Goal: Check status: Check status

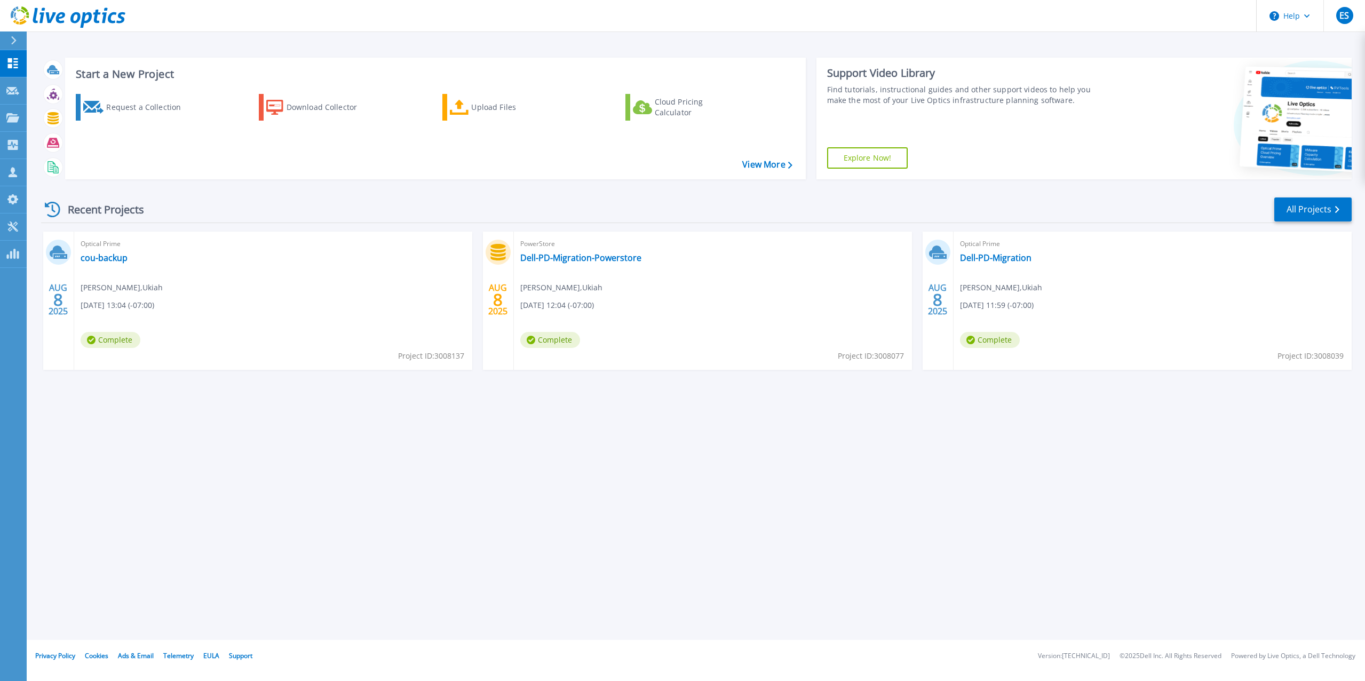
click at [550, 507] on div "Start a New Project Request a Collection Download Collector Upload Files Cloud …" at bounding box center [696, 320] width 1338 height 640
click at [725, 452] on div "Start a New Project Request a Collection Download Collector Upload Files Cloud …" at bounding box center [696, 320] width 1338 height 640
click at [1063, 483] on div "Start a New Project Request a Collection Download Collector Upload Files Cloud …" at bounding box center [696, 320] width 1338 height 640
click at [802, 457] on div "Start a New Project Request a Collection Download Collector Upload Files Cloud …" at bounding box center [696, 320] width 1338 height 640
click at [996, 258] on link "Dell-PD-Migration" at bounding box center [995, 257] width 71 height 11
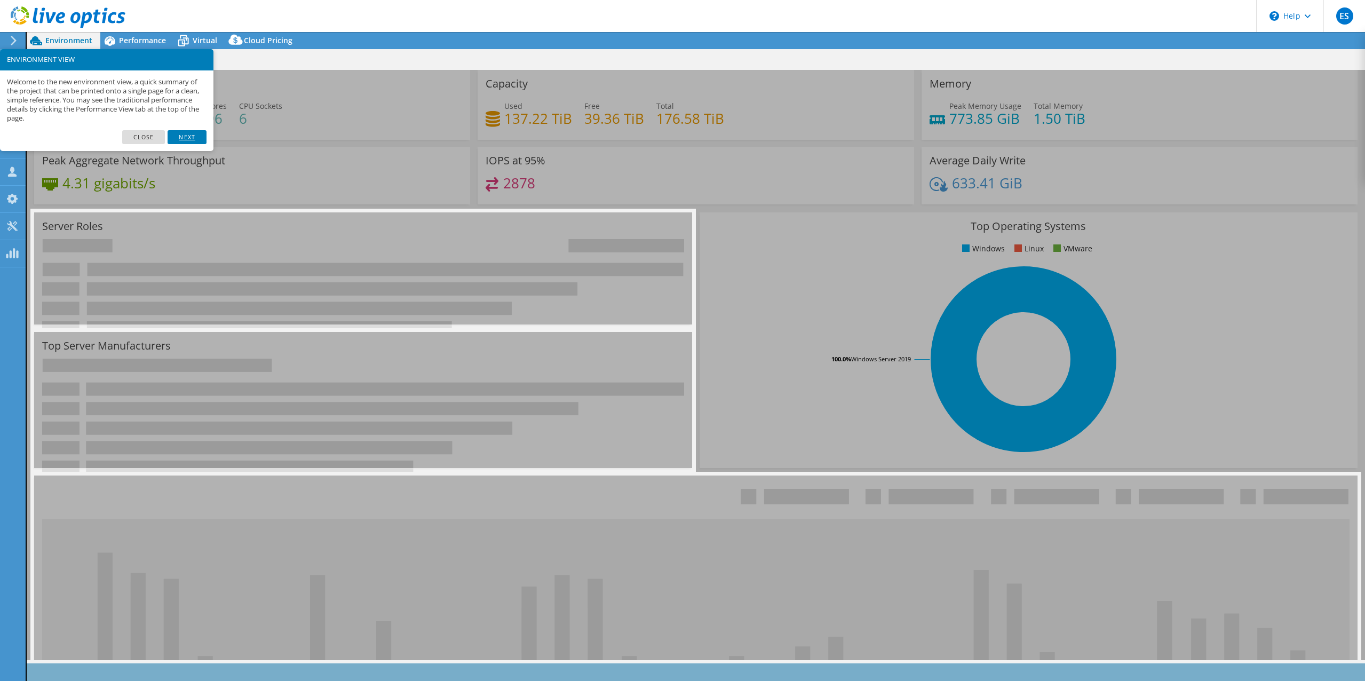
click at [182, 137] on link "Next" at bounding box center [187, 137] width 38 height 14
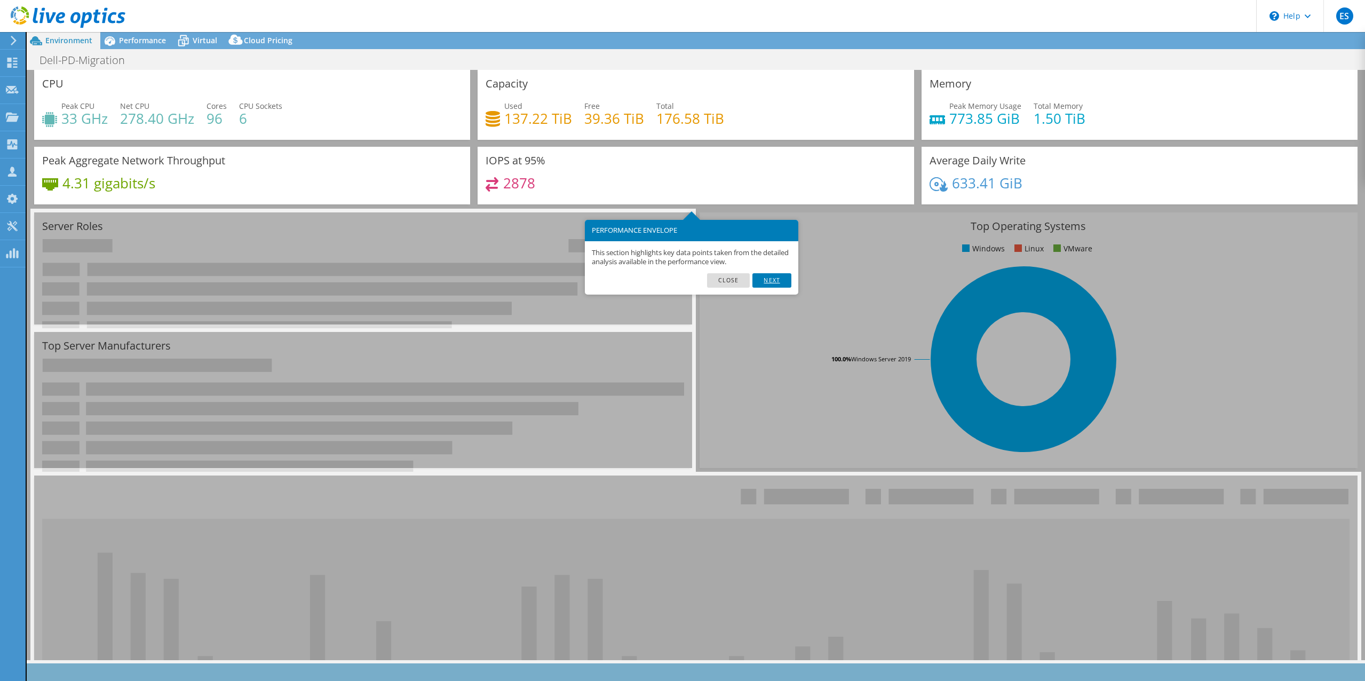
click at [768, 283] on link "Next" at bounding box center [771, 280] width 38 height 14
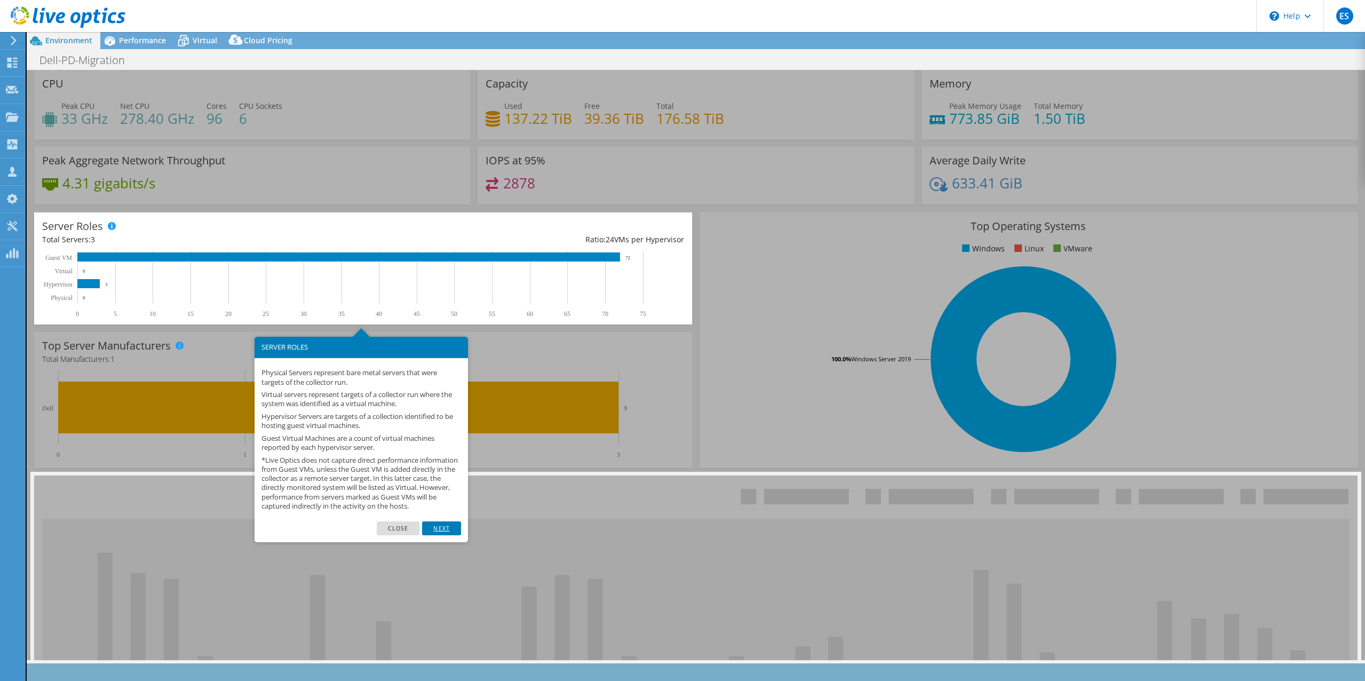
click at [444, 535] on link "Next" at bounding box center [441, 528] width 38 height 14
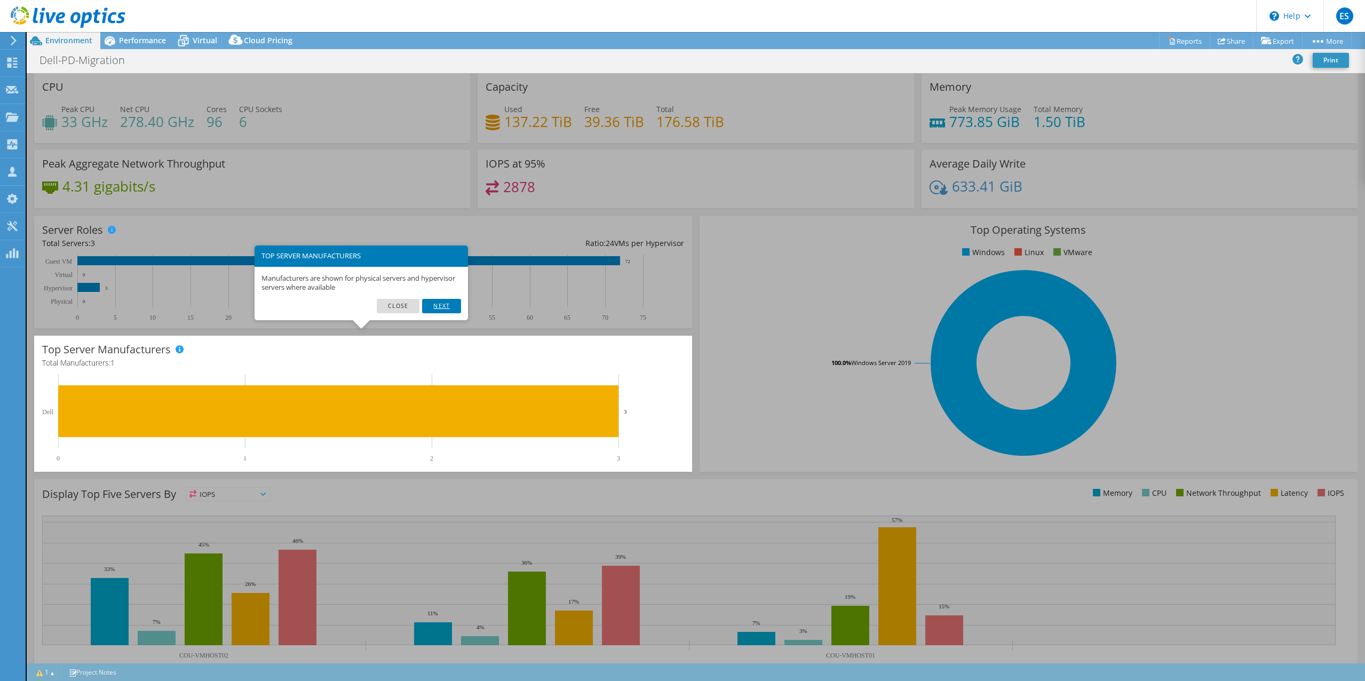
click at [449, 306] on link "Next" at bounding box center [441, 306] width 38 height 14
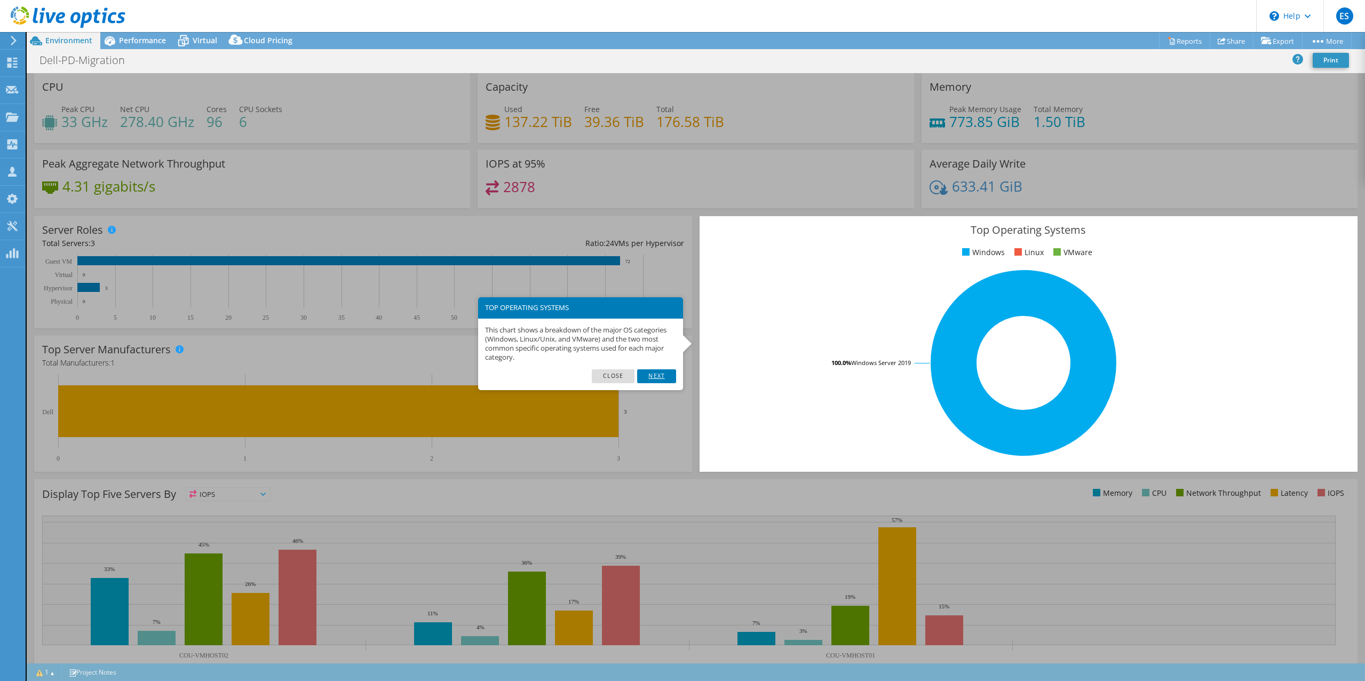
click at [652, 377] on link "Next" at bounding box center [656, 376] width 38 height 14
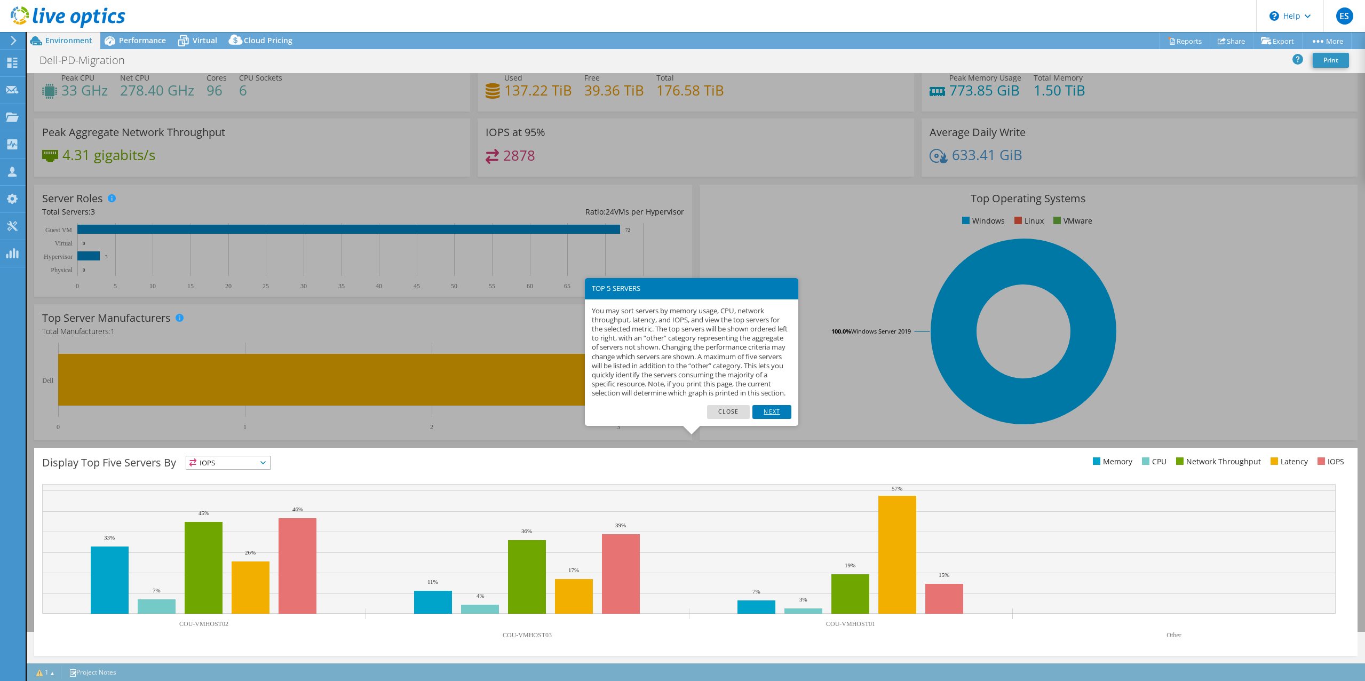
click at [769, 418] on link "Next" at bounding box center [771, 412] width 38 height 14
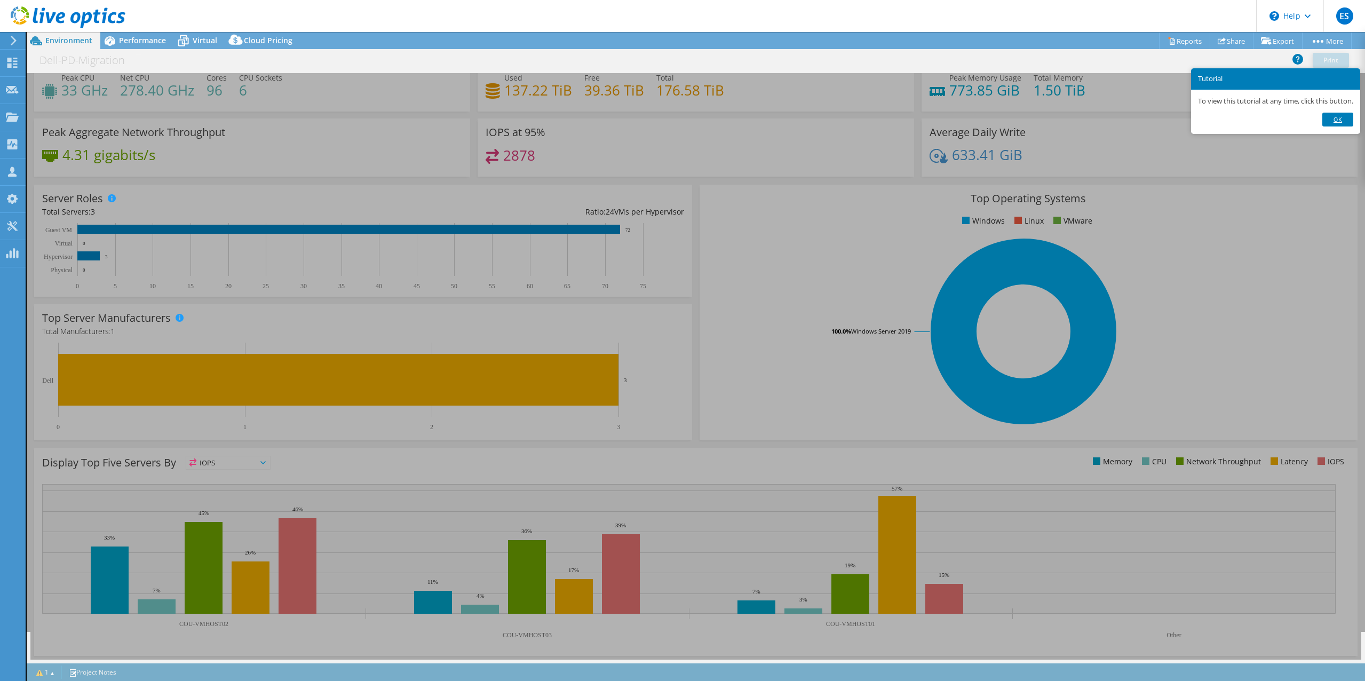
click at [1345, 123] on link "Ok" at bounding box center [1337, 120] width 31 height 14
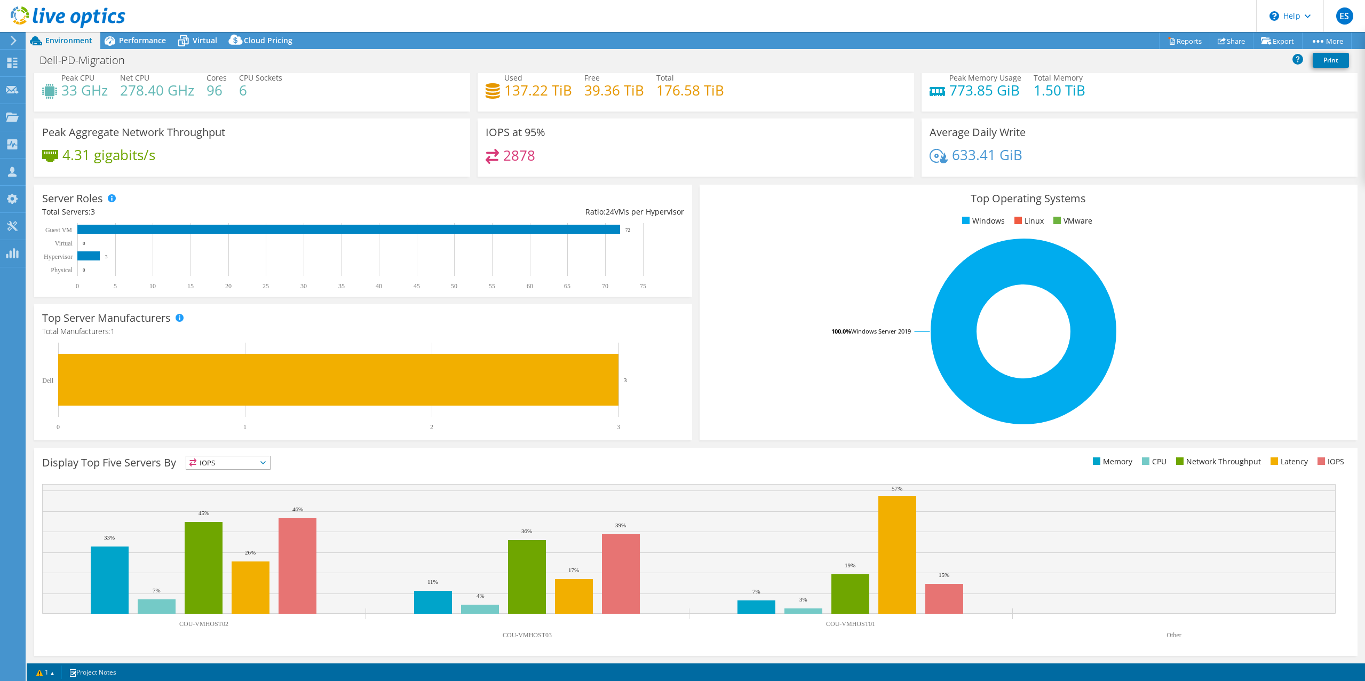
scroll to position [0, 0]
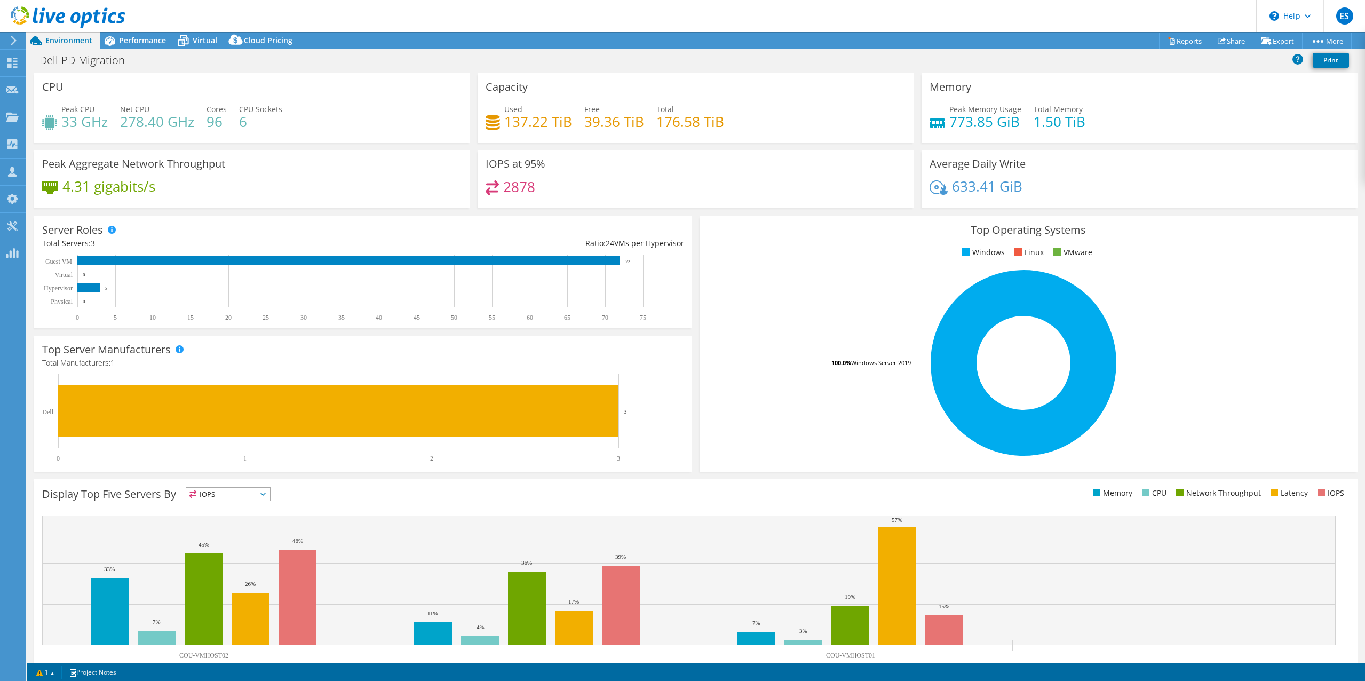
click at [692, 182] on div "2878" at bounding box center [695, 191] width 420 height 23
click at [355, 151] on div "Peak Aggregate Network Throughput 4.31 gigabits/s" at bounding box center [252, 179] width 436 height 58
click at [136, 38] on span "Performance" at bounding box center [142, 40] width 47 height 10
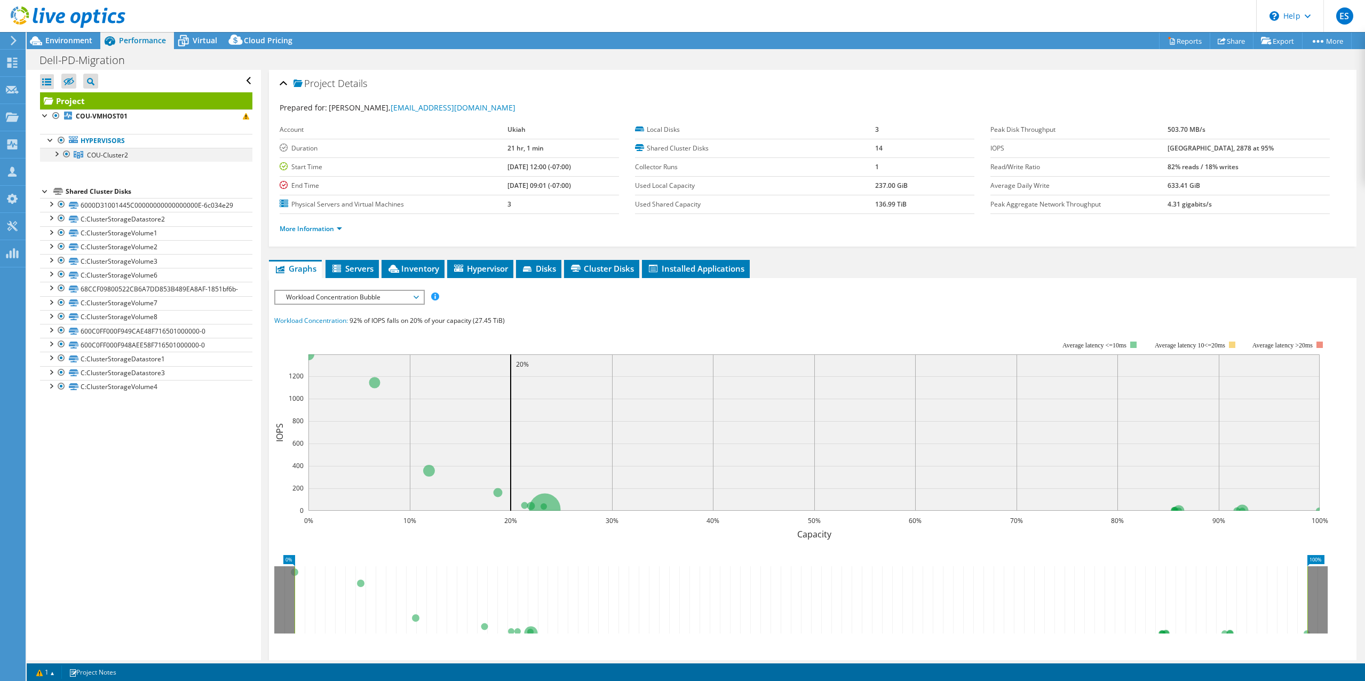
click at [57, 157] on div at bounding box center [56, 153] width 11 height 11
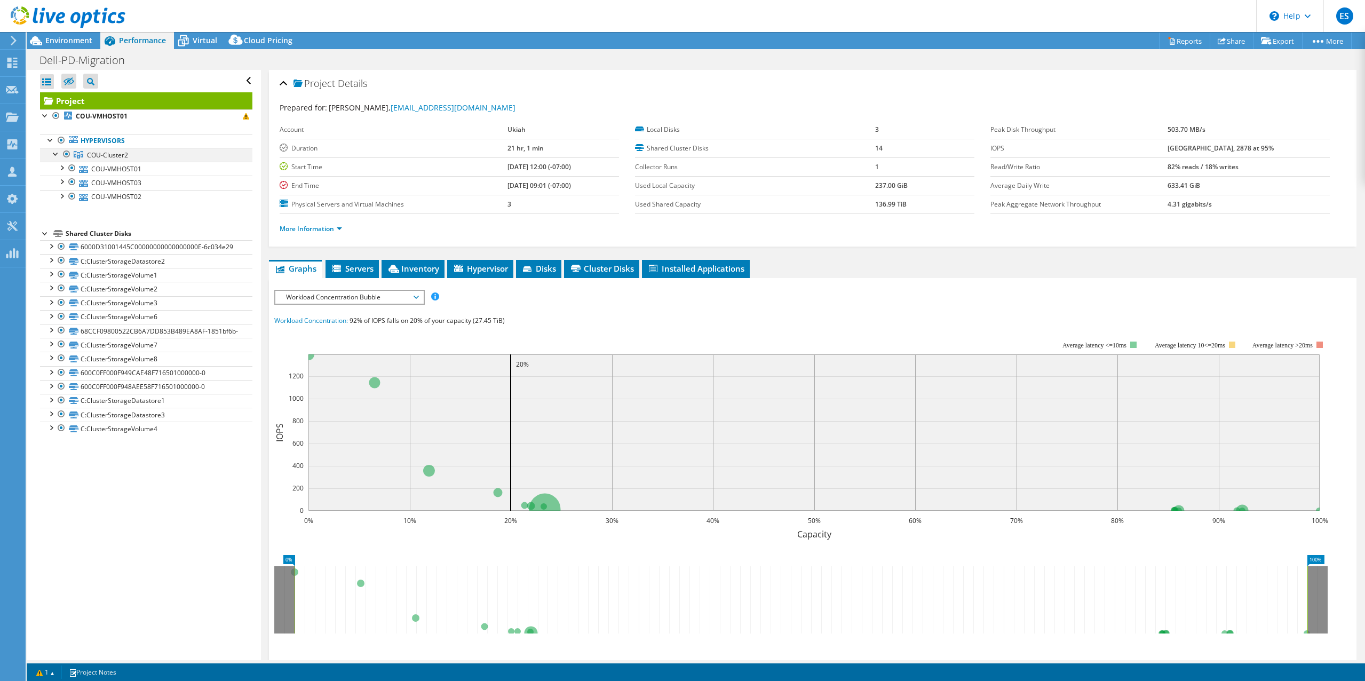
click at [57, 157] on div at bounding box center [56, 153] width 11 height 11
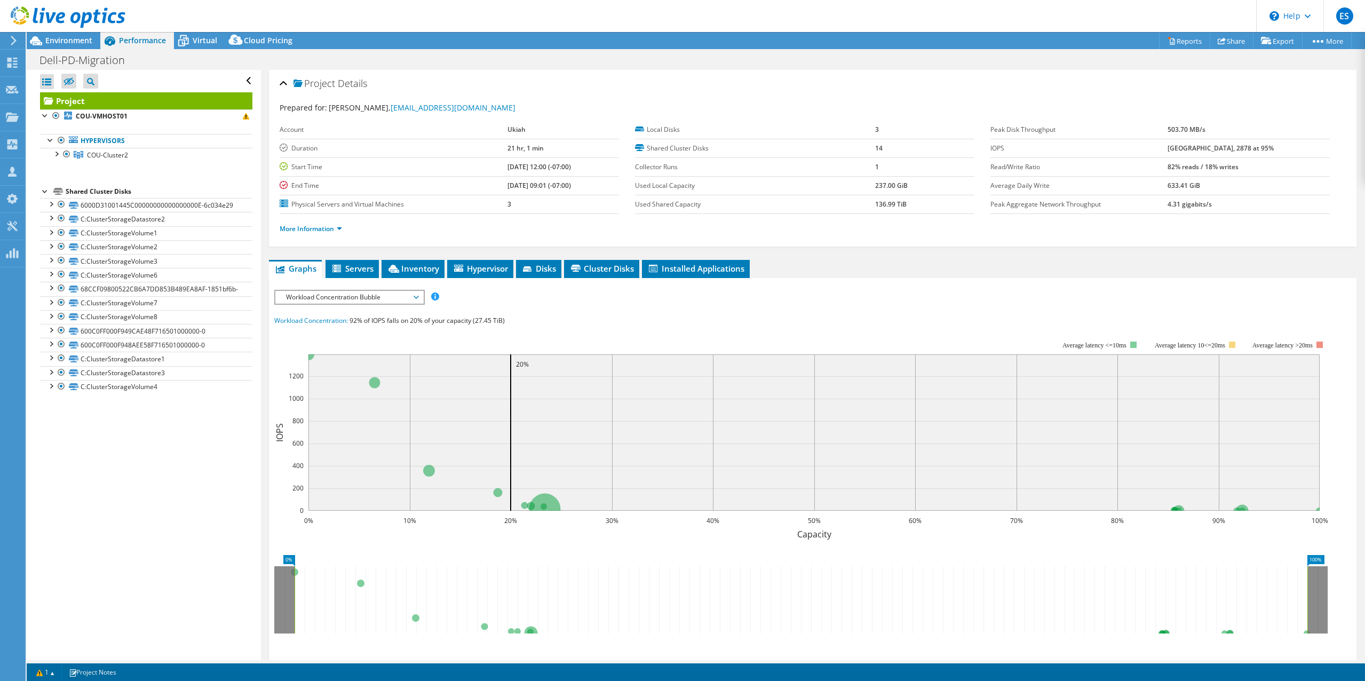
click at [611, 60] on div "Dell-PD-Migration Print" at bounding box center [696, 60] width 1338 height 20
click at [82, 40] on span "Environment" at bounding box center [68, 40] width 47 height 10
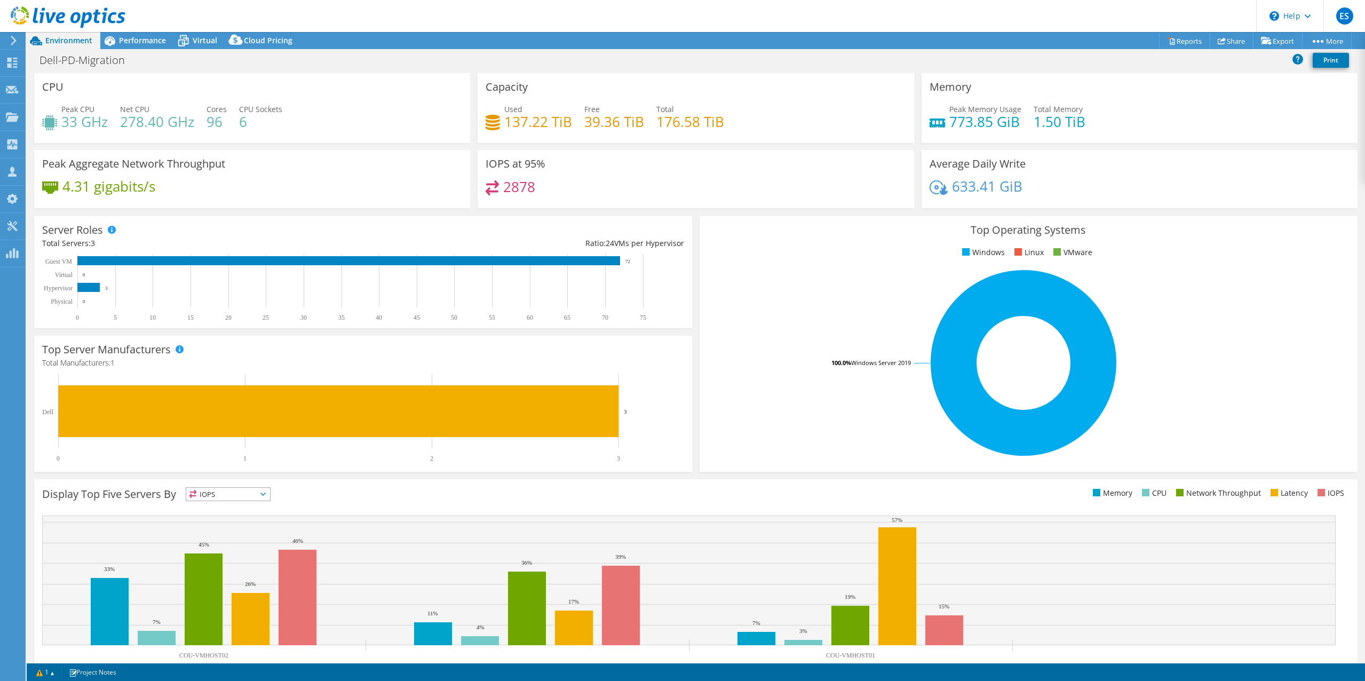
click at [775, 289] on rect at bounding box center [1023, 362] width 632 height 187
click at [772, 270] on rect at bounding box center [1023, 362] width 632 height 187
click at [75, 12] on use at bounding box center [68, 16] width 115 height 21
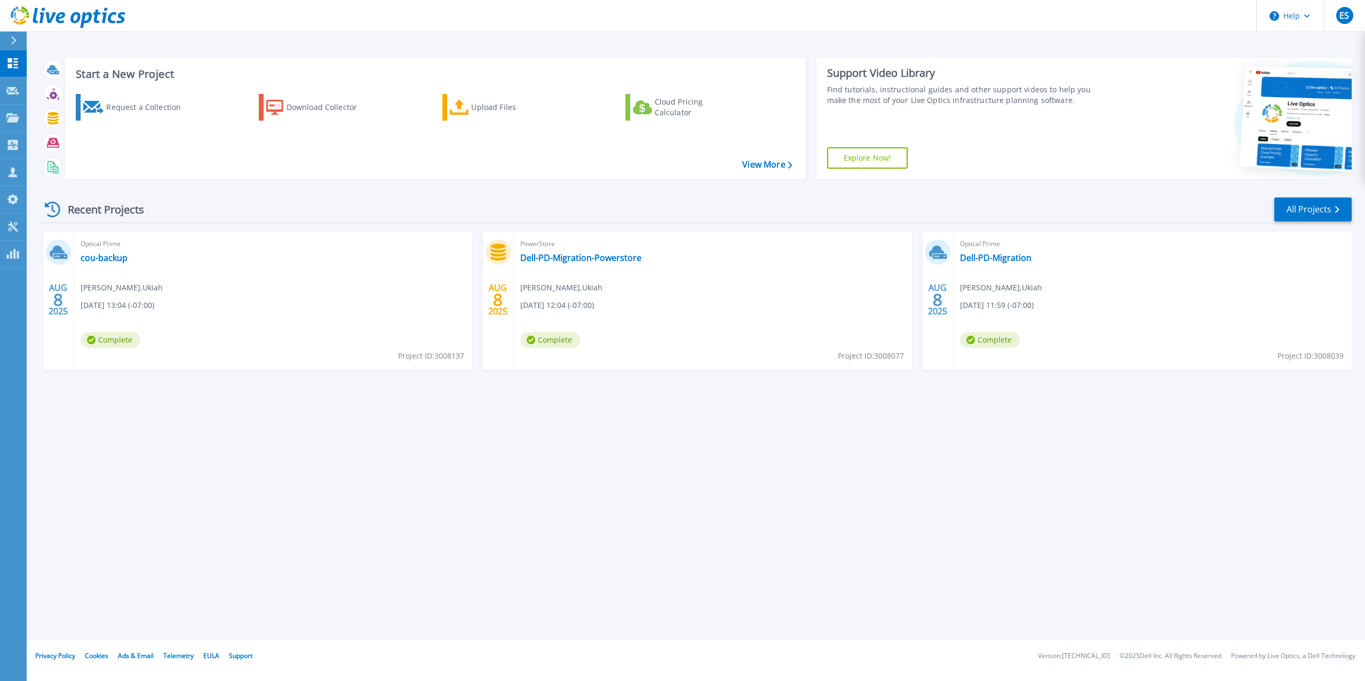
click at [827, 481] on div "Start a New Project Request a Collection Download Collector Upload Files Cloud …" at bounding box center [696, 320] width 1338 height 640
